Goal: Consume media (video, audio)

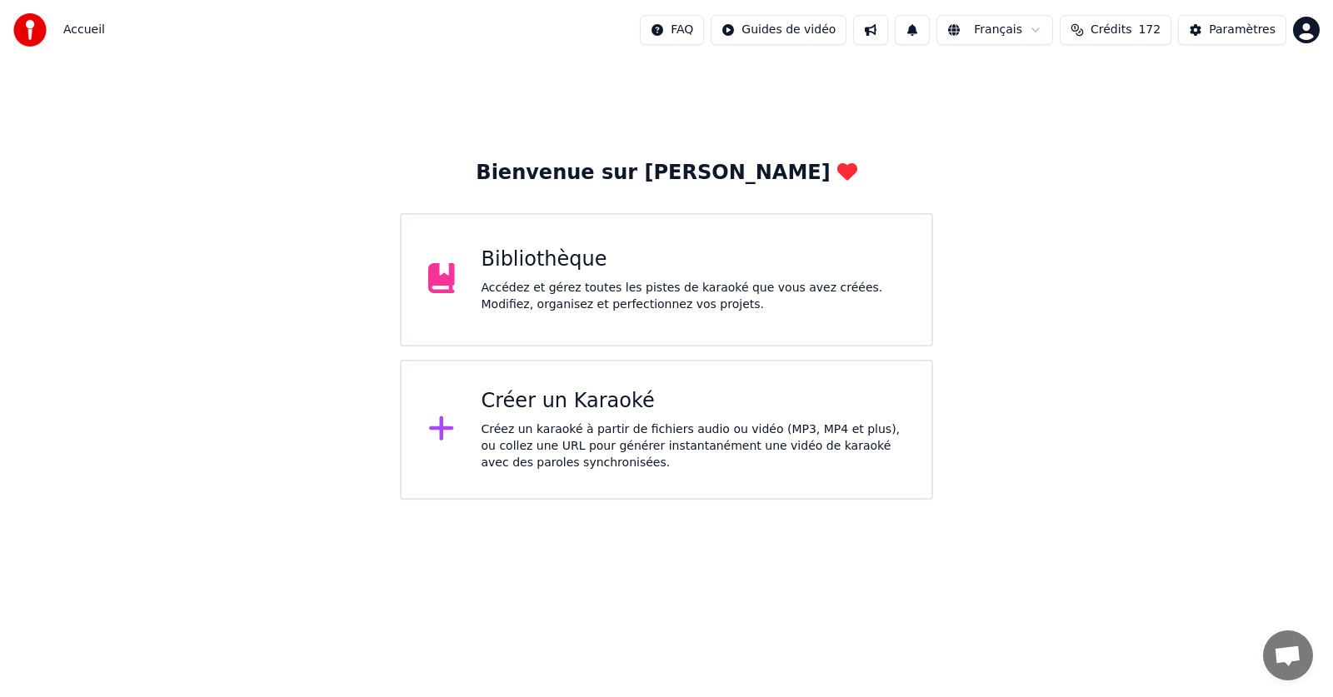
click at [616, 267] on div "Bibliothèque" at bounding box center [693, 260] width 424 height 27
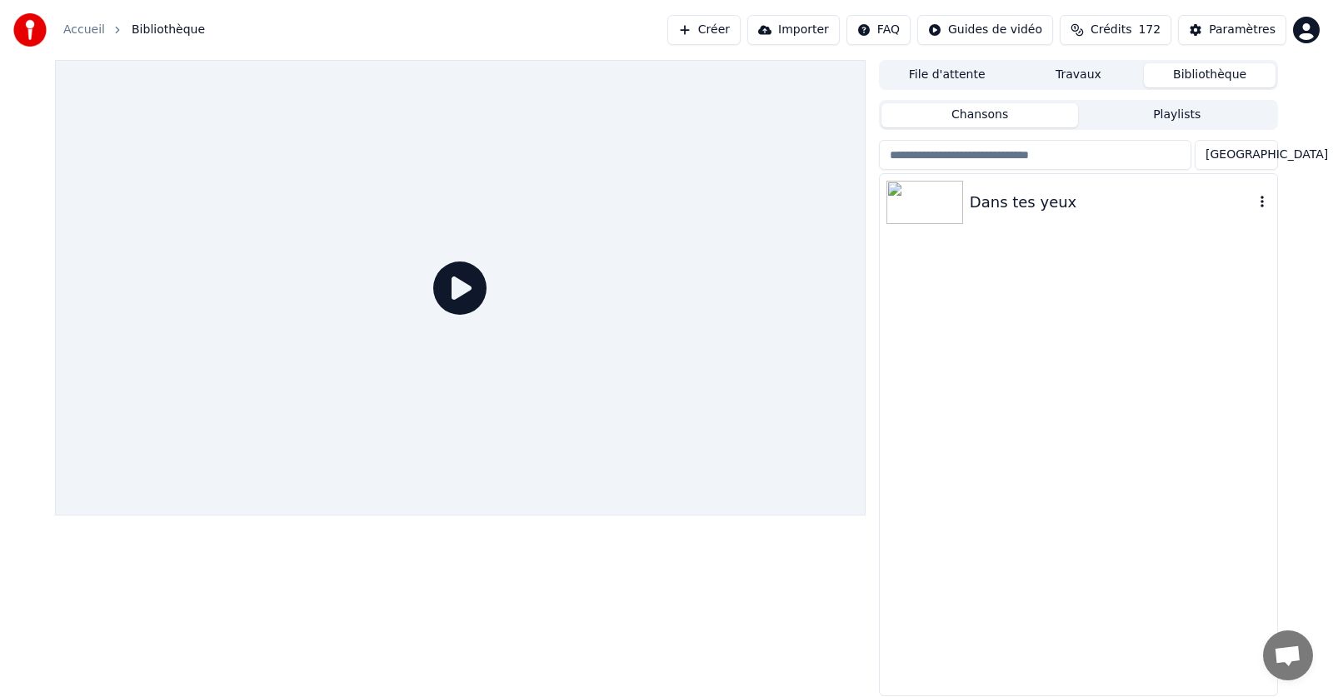
click at [918, 204] on img at bounding box center [924, 202] width 77 height 43
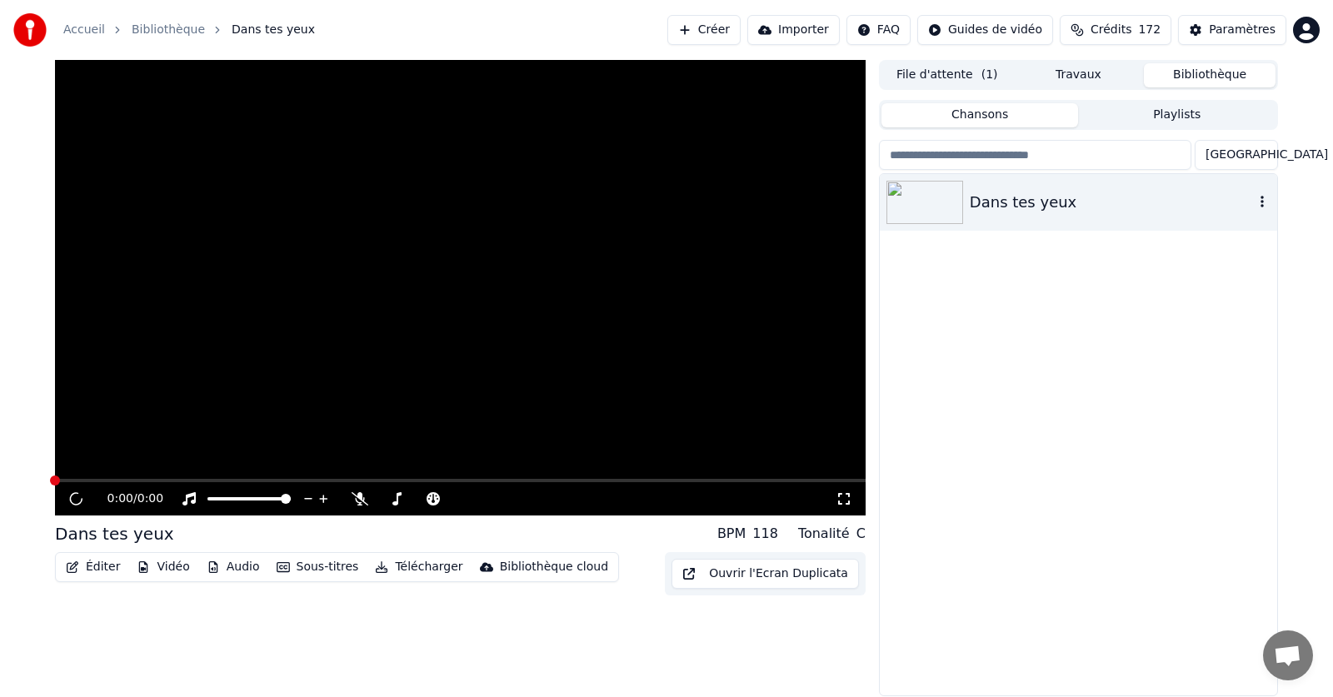
click at [918, 204] on img at bounding box center [924, 202] width 77 height 43
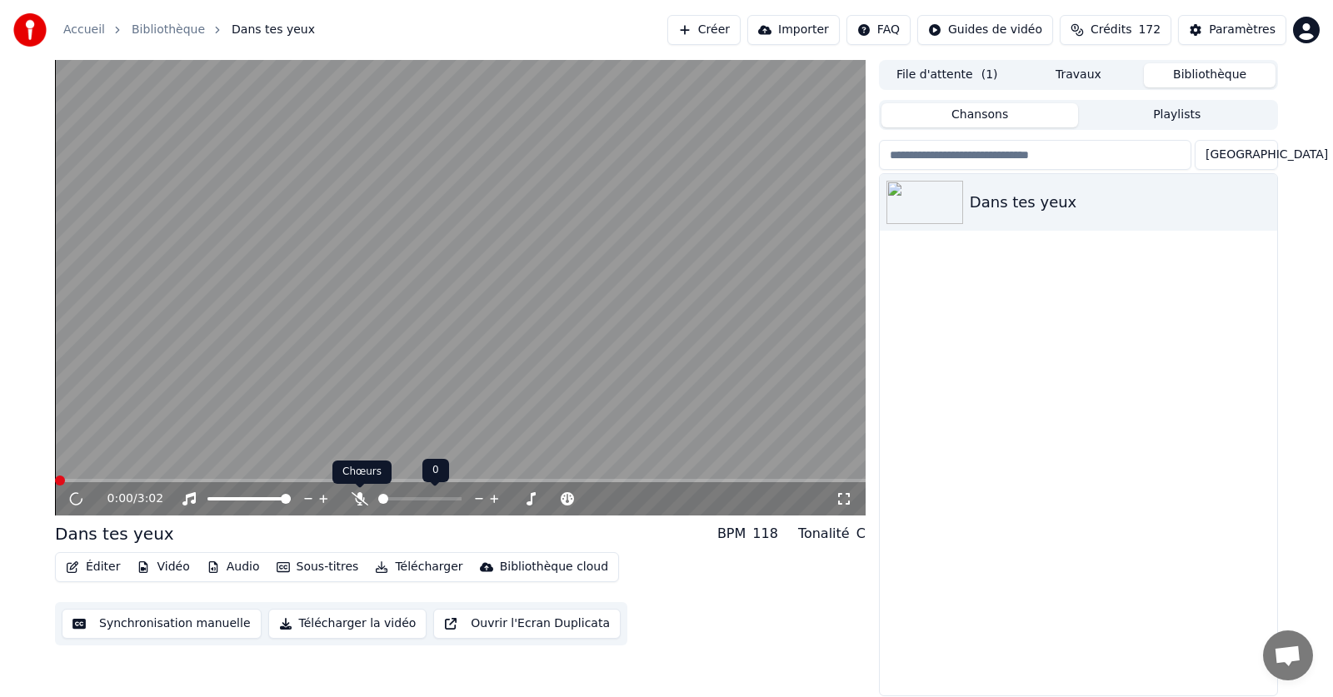
click at [360, 501] on icon at bounding box center [359, 498] width 17 height 13
click at [76, 497] on icon at bounding box center [87, 498] width 39 height 13
click at [76, 504] on icon at bounding box center [87, 498] width 39 height 13
click at [77, 501] on icon at bounding box center [76, 499] width 8 height 10
click at [72, 502] on icon at bounding box center [76, 499] width 10 height 12
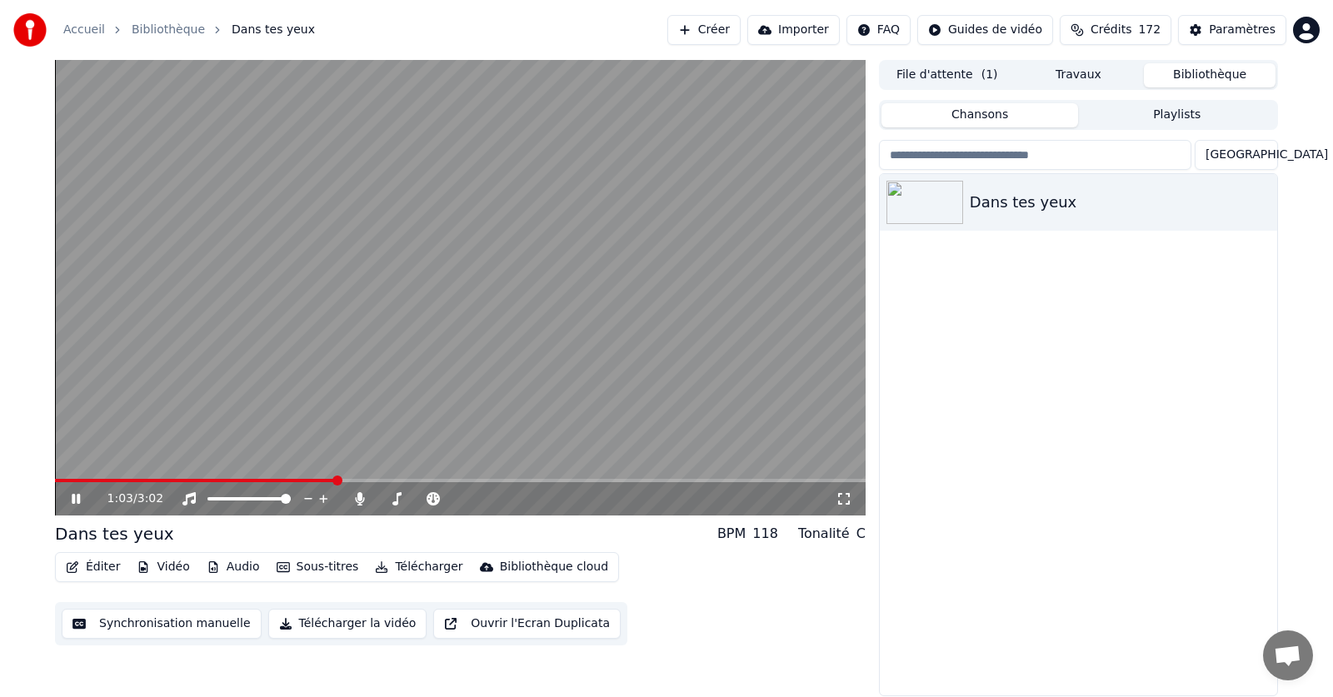
click at [81, 498] on icon at bounding box center [87, 498] width 39 height 13
click at [77, 501] on icon at bounding box center [76, 499] width 10 height 12
click at [76, 496] on icon at bounding box center [87, 498] width 39 height 13
click at [75, 501] on icon at bounding box center [76, 499] width 10 height 12
click at [73, 494] on icon at bounding box center [87, 498] width 39 height 13
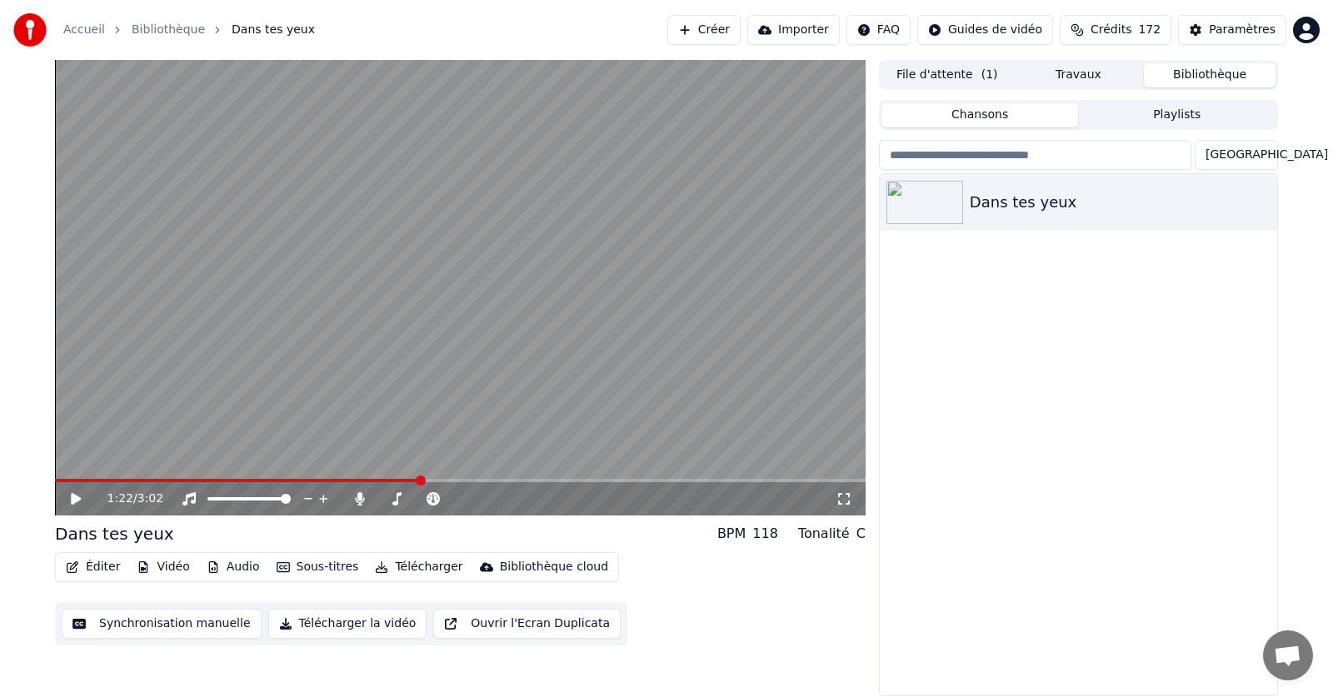
click at [77, 498] on icon at bounding box center [76, 499] width 10 height 12
click at [82, 497] on icon at bounding box center [87, 498] width 39 height 13
click at [77, 501] on icon at bounding box center [76, 499] width 10 height 12
click at [77, 501] on icon at bounding box center [87, 498] width 39 height 13
click at [78, 498] on icon at bounding box center [76, 499] width 10 height 12
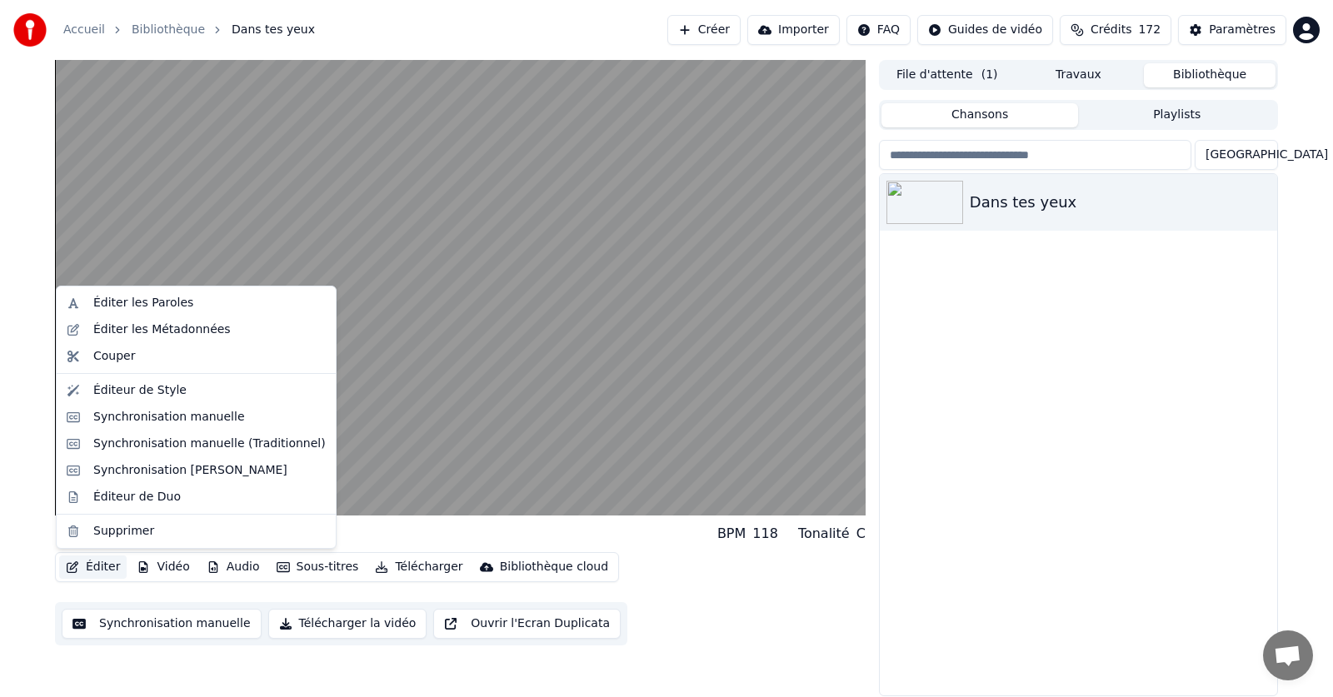
click at [96, 566] on button "Éditer" at bounding box center [92, 566] width 67 height 23
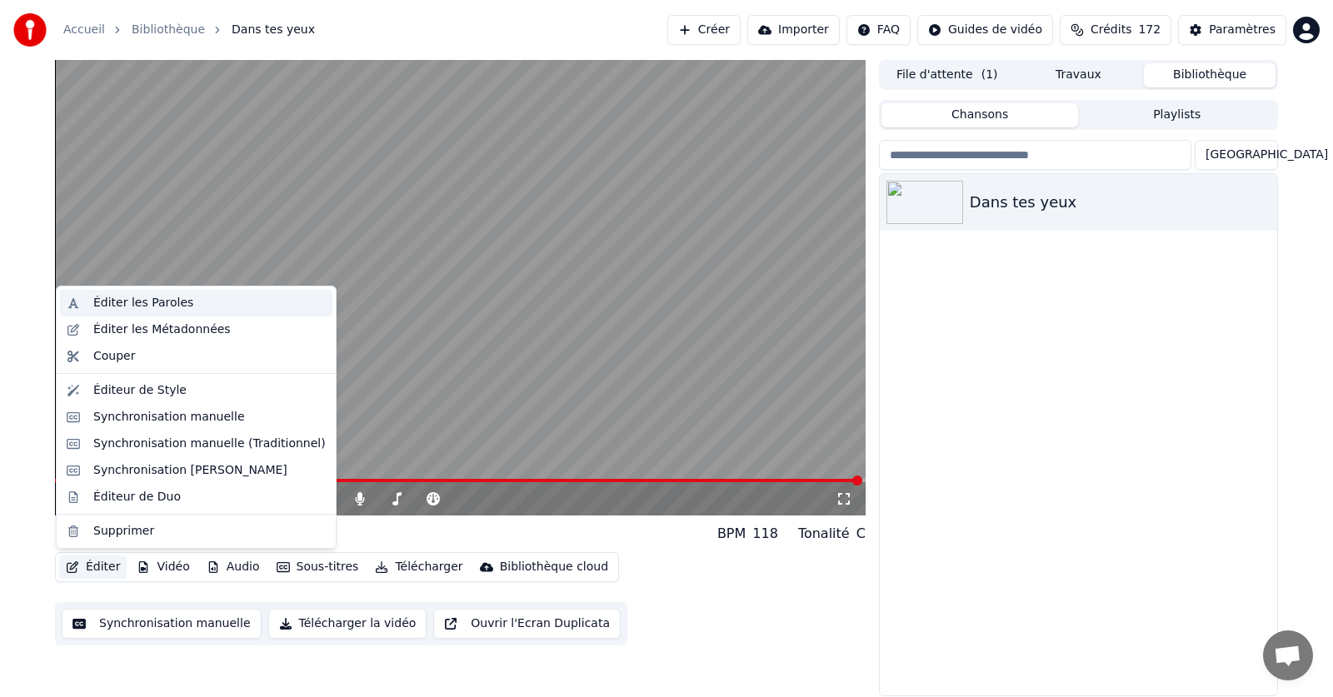
click at [135, 300] on div "Éditer les Paroles" at bounding box center [143, 303] width 100 height 17
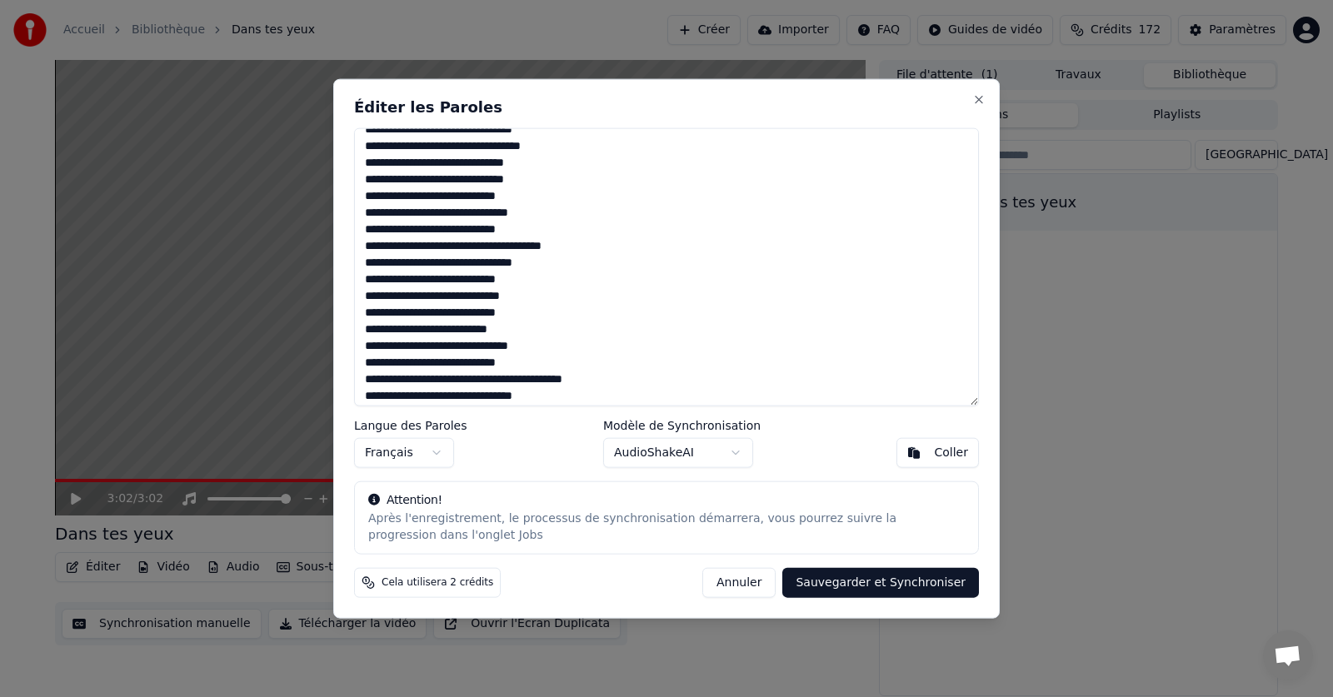
scroll to position [152, 0]
